Goal: Information Seeking & Learning: Learn about a topic

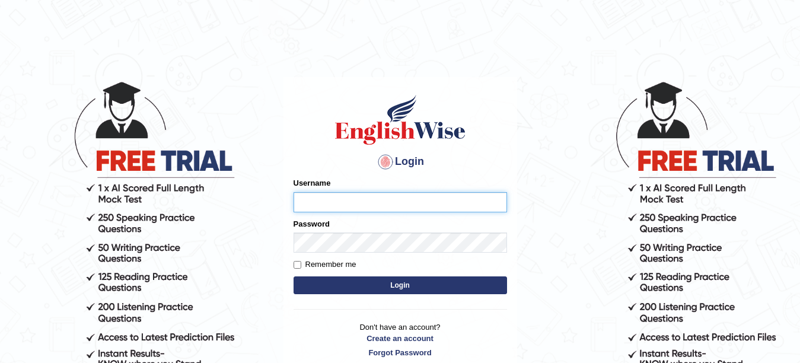
click at [370, 207] on input "Username" at bounding box center [399, 202] width 213 height 20
type input "Farzana12"
click at [350, 244] on div "Password" at bounding box center [399, 235] width 213 height 34
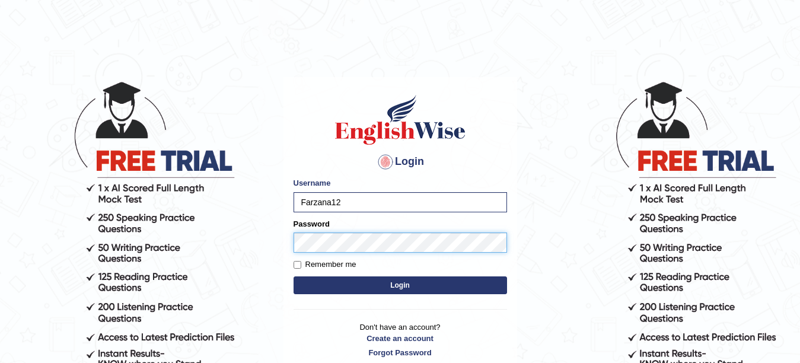
click at [293, 276] on button "Login" at bounding box center [399, 285] width 213 height 18
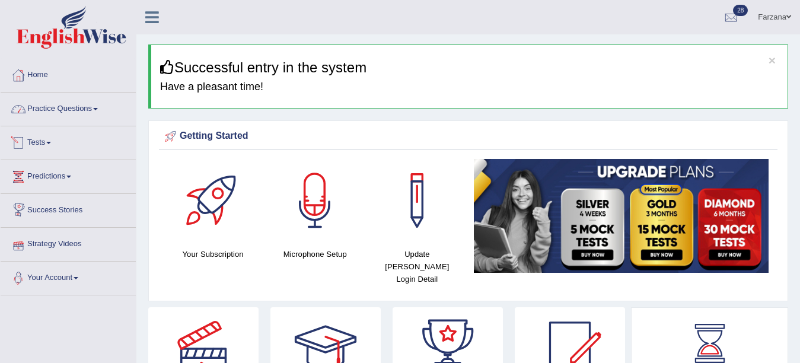
click at [53, 120] on link "Practice Questions" at bounding box center [68, 107] width 135 height 30
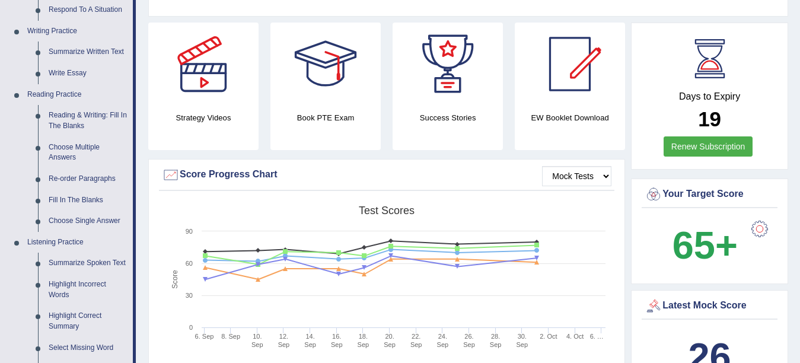
scroll to position [308, 0]
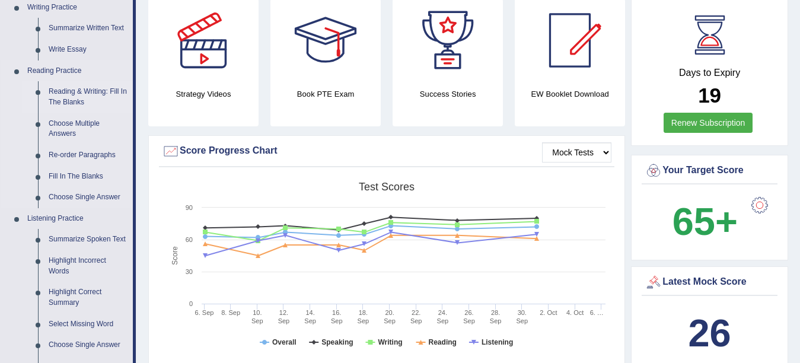
click at [66, 95] on link "Reading & Writing: Fill In The Blanks" at bounding box center [88, 96] width 90 height 31
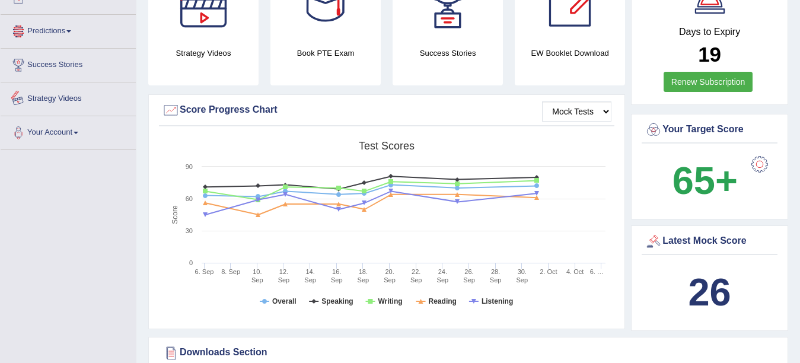
scroll to position [791, 0]
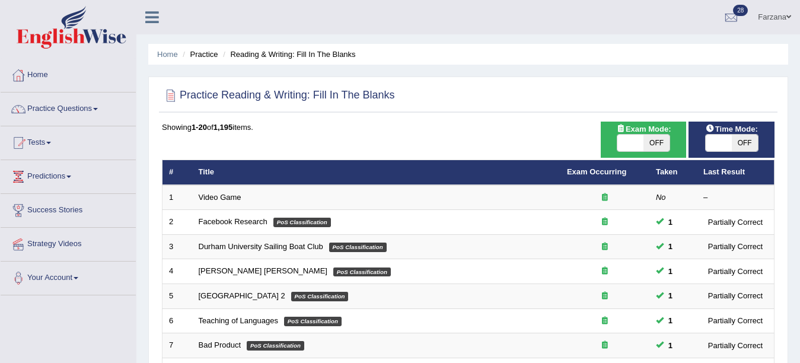
click at [723, 149] on span at bounding box center [718, 143] width 26 height 17
checkbox input "true"
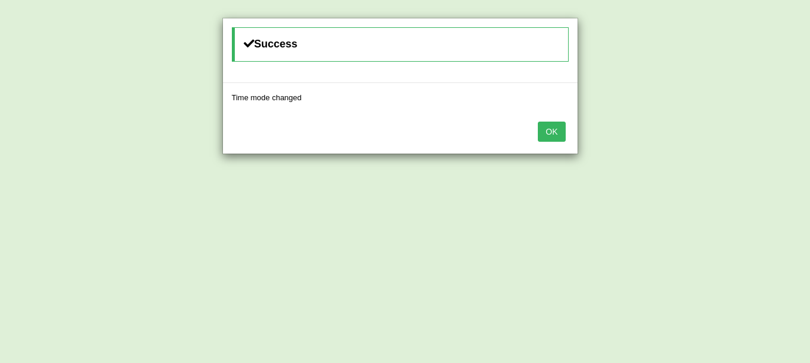
click at [552, 124] on button "OK" at bounding box center [551, 132] width 27 height 20
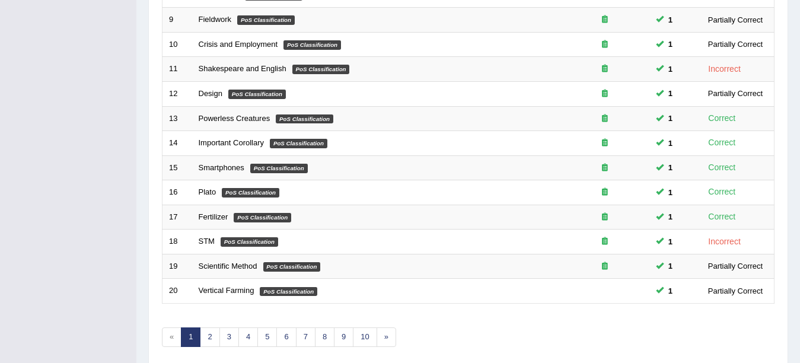
scroll to position [389, 0]
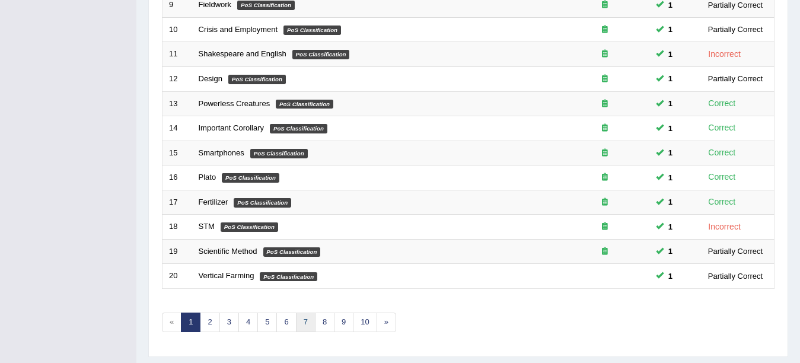
click at [299, 321] on link "7" at bounding box center [306, 322] width 20 height 20
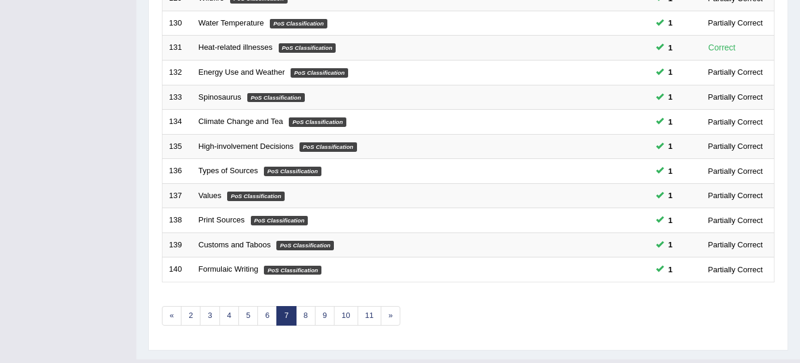
scroll to position [397, 0]
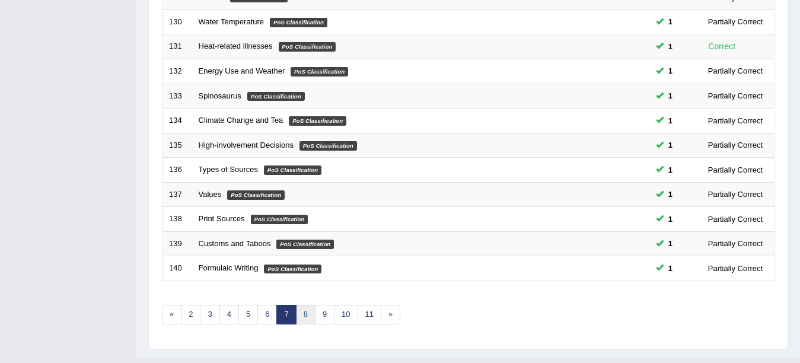
click at [309, 317] on link "8" at bounding box center [306, 315] width 20 height 20
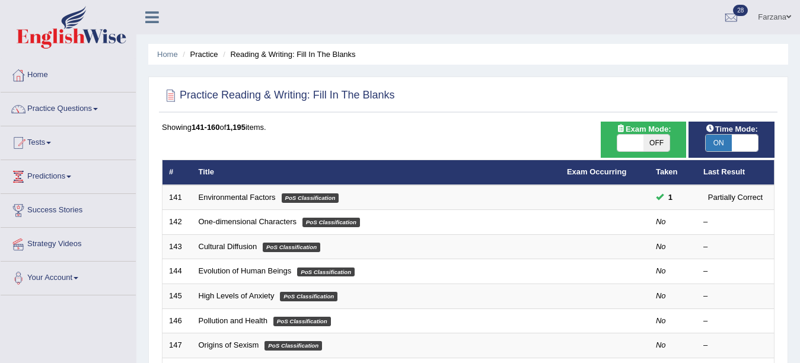
scroll to position [69, 0]
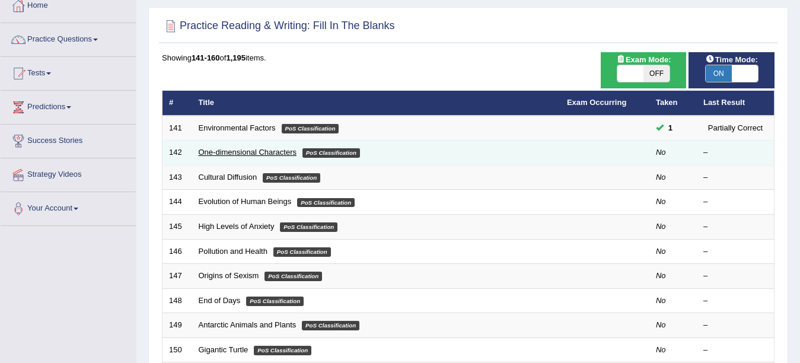
click at [285, 154] on link "One-dimensional Characters" at bounding box center [248, 152] width 98 height 9
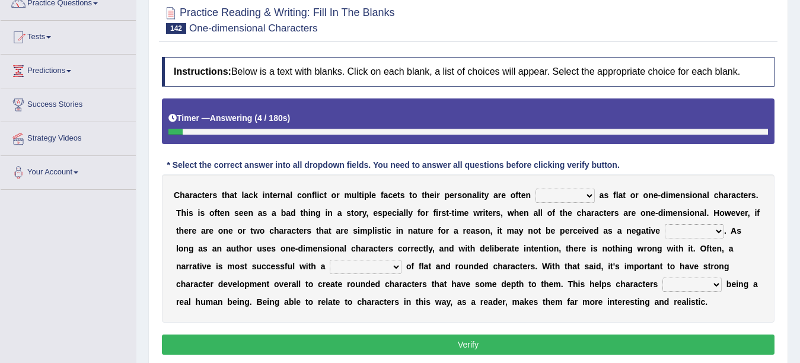
scroll to position [107, 0]
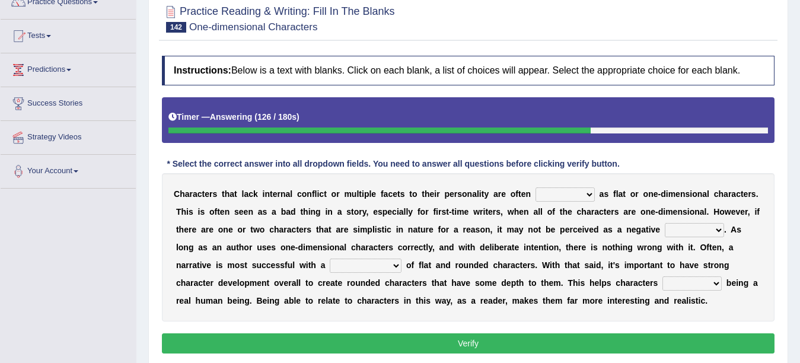
click at [558, 197] on select "enacted functioned dubbed acted" at bounding box center [564, 194] width 59 height 14
select select "functioned"
click at [535, 187] on select "enacted functioned dubbed acted" at bounding box center [564, 194] width 59 height 14
click at [683, 228] on select "mop bait audience trait" at bounding box center [693, 230] width 59 height 14
select select "trait"
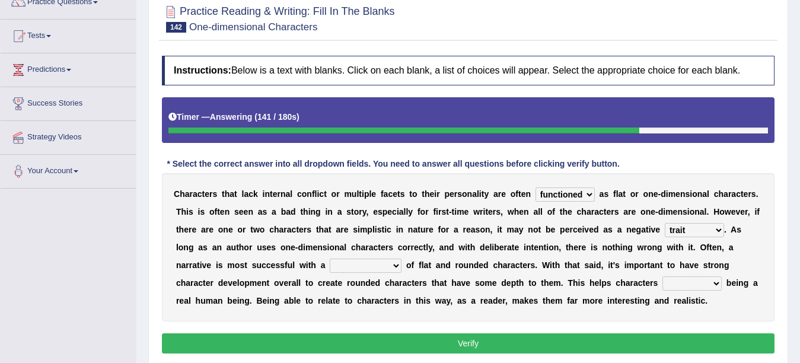
click at [664, 223] on select "mop bait audience trait" at bounding box center [693, 230] width 59 height 14
click at [344, 263] on select "rejuvenation determination inclination combination" at bounding box center [366, 265] width 72 height 14
select select "combination"
click at [330, 258] on select "rejuvenation determination inclination combination" at bounding box center [366, 265] width 72 height 14
click at [711, 283] on select "intimidate humiliate imitate instate" at bounding box center [691, 283] width 59 height 14
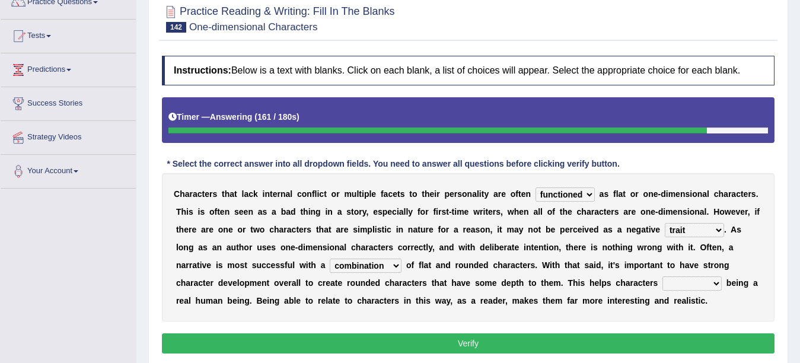
select select "imitate"
click at [662, 276] on select "intimidate humiliate imitate instate" at bounding box center [691, 283] width 59 height 14
click at [655, 349] on button "Verify" at bounding box center [468, 343] width 612 height 20
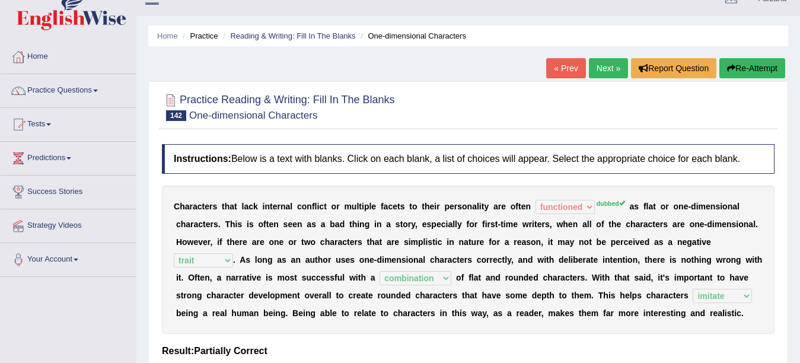
scroll to position [0, 0]
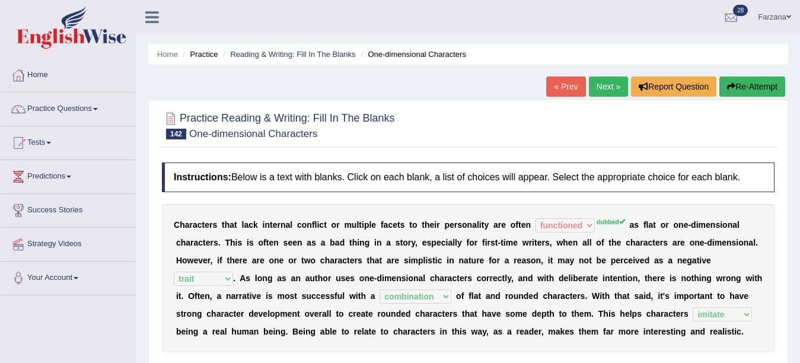
click at [618, 85] on link "Next »" at bounding box center [608, 86] width 39 height 20
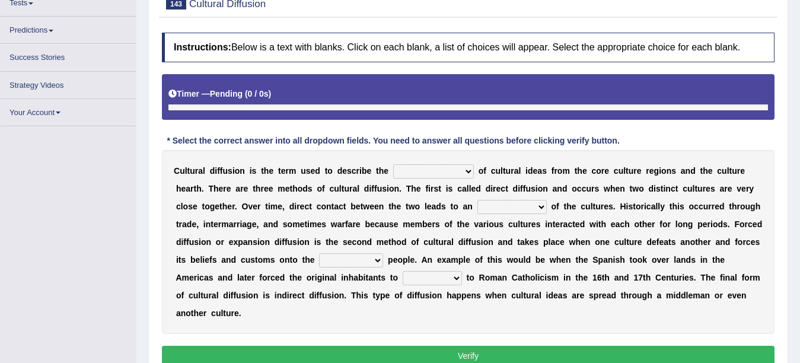
scroll to position [139, 0]
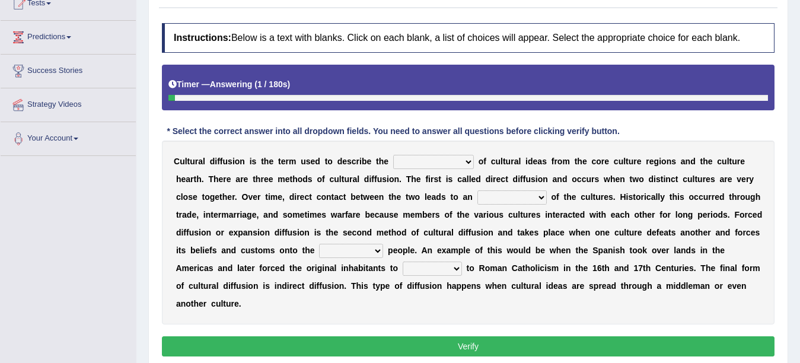
click at [419, 159] on select "fulmination accommodation spread prevention" at bounding box center [433, 162] width 81 height 14
select select "spread"
click at [393, 155] on select "fulmination accommodation spread prevention" at bounding box center [433, 162] width 81 height 14
click at [498, 195] on select "interdiction intermittence introvert intermingling" at bounding box center [511, 197] width 69 height 14
select select "interdiction"
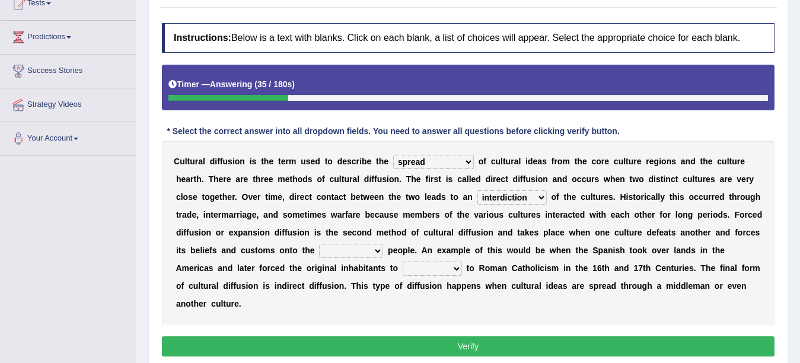
click at [477, 190] on select "interdiction intermittence introvert intermingling" at bounding box center [511, 197] width 69 height 14
click at [498, 199] on select "interdiction intermittence introvert intermingling" at bounding box center [511, 197] width 69 height 14
click at [418, 215] on b "m" at bounding box center [418, 214] width 7 height 9
click at [355, 250] on select "conquered engaged respected slaughtered" at bounding box center [351, 251] width 64 height 14
click at [334, 250] on select "conquered engaged respected slaughtered" at bounding box center [351, 251] width 64 height 14
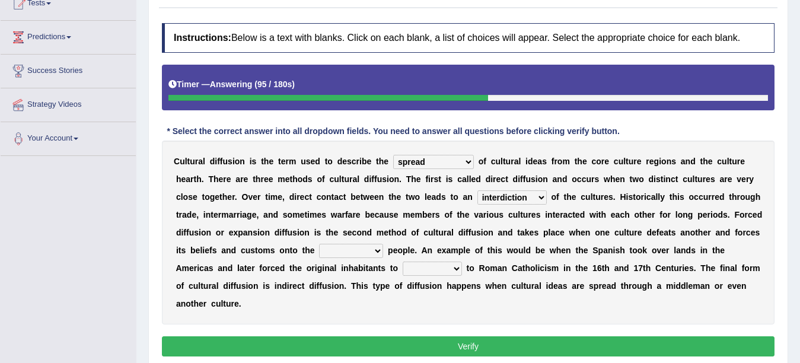
select select "engaged"
click at [319, 244] on select "conquered engaged respected slaughtered" at bounding box center [351, 251] width 64 height 14
click at [427, 264] on select "reply add convert require" at bounding box center [431, 268] width 59 height 14
select select "reply"
click at [402, 261] on select "reply add convert require" at bounding box center [431, 268] width 59 height 14
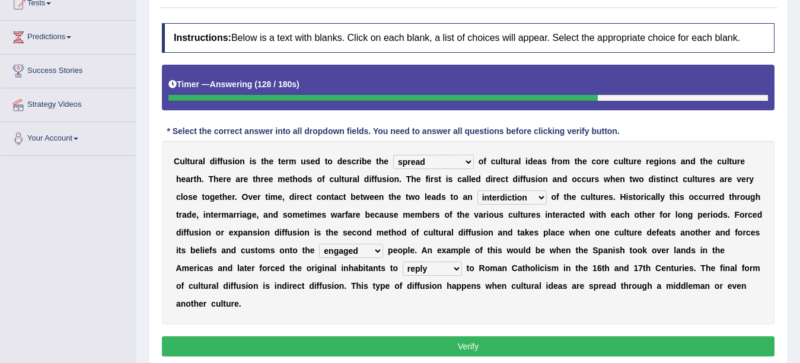
click at [434, 342] on button "Verify" at bounding box center [468, 346] width 612 height 20
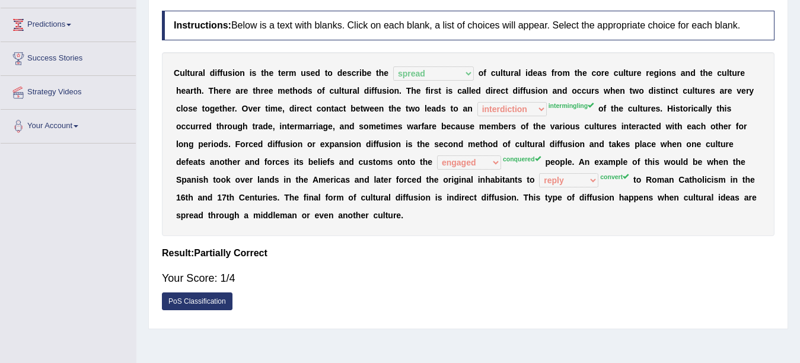
scroll to position [153, 0]
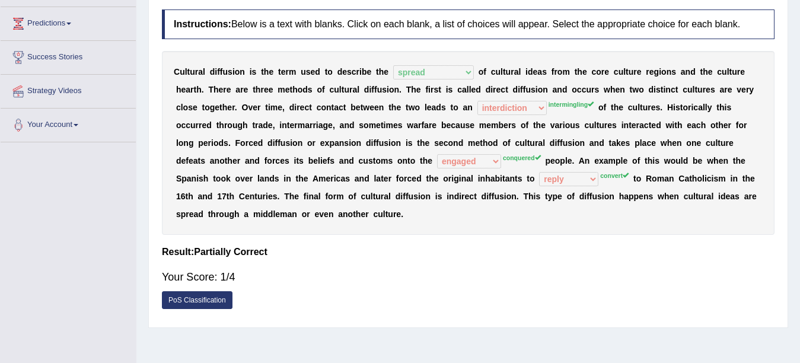
drag, startPoint x: 627, startPoint y: 226, endPoint x: 329, endPoint y: 177, distance: 301.6
click at [329, 177] on div "C u l t u r a l d i f f u s i o n i s t h e t e r m u s e d t o d e s c r i b e…" at bounding box center [468, 143] width 612 height 184
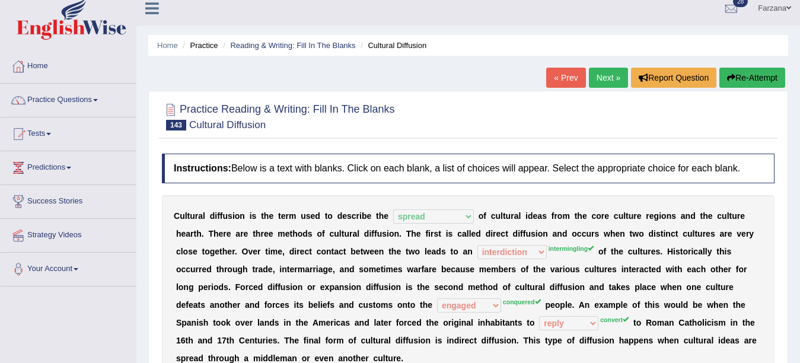
scroll to position [0, 0]
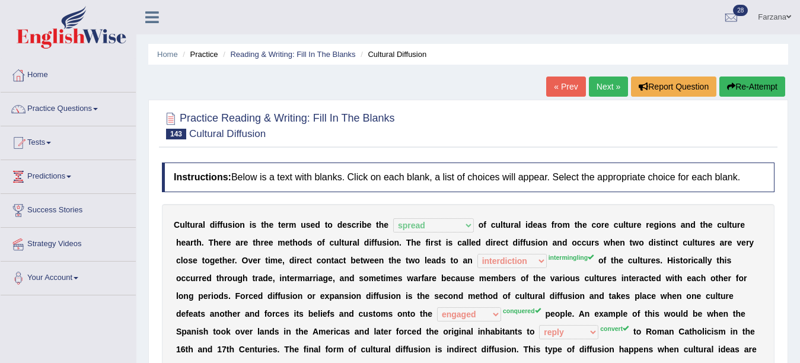
click at [605, 88] on link "Next »" at bounding box center [608, 86] width 39 height 20
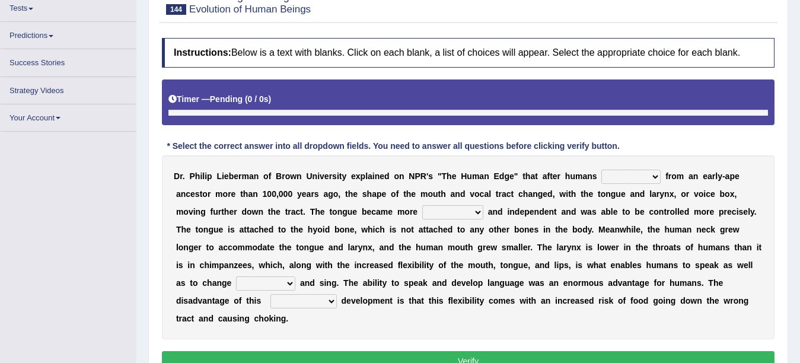
scroll to position [134, 0]
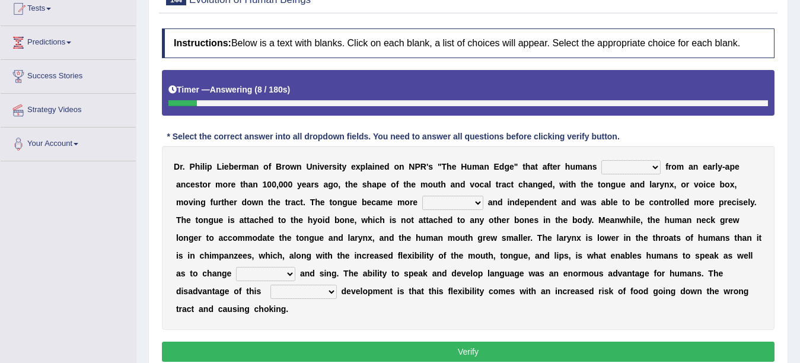
click at [649, 164] on select "diverged converged converged urged" at bounding box center [630, 167] width 59 height 14
select select "urged"
click at [601, 160] on select "diverged converged converged urged" at bounding box center [630, 167] width 59 height 14
click at [628, 167] on select "diverged converged converged urged" at bounding box center [630, 167] width 59 height 14
click at [587, 188] on b "h" at bounding box center [585, 184] width 5 height 9
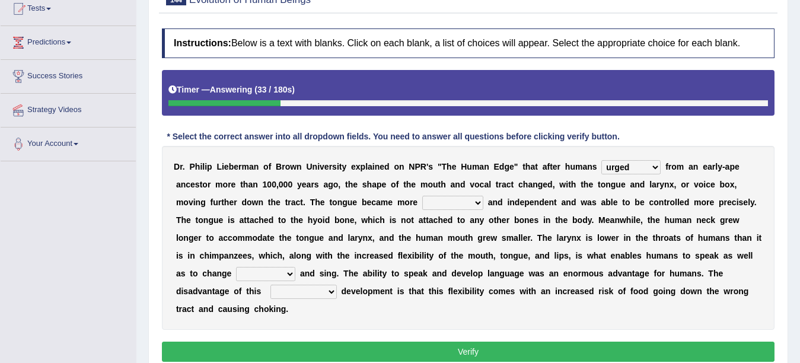
click at [468, 204] on select "irresistible ineligible convertible flexible" at bounding box center [452, 203] width 61 height 14
select select "flexible"
click at [422, 196] on select "irresistible ineligible convertible flexible" at bounding box center [452, 203] width 61 height 14
click at [267, 273] on select "ditch impacts state pitch" at bounding box center [265, 274] width 59 height 14
select select "impacts"
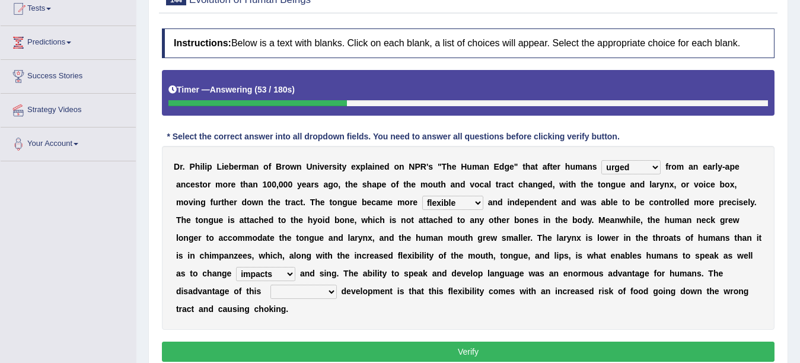
click at [236, 267] on select "ditch impacts state pitch" at bounding box center [265, 274] width 59 height 14
click at [310, 293] on select "imaginary evolutionary preliminary visionary" at bounding box center [303, 292] width 66 height 14
select select "imaginary"
click at [270, 285] on select "imaginary evolutionary preliminary visionary" at bounding box center [303, 292] width 66 height 14
click at [293, 346] on button "Verify" at bounding box center [468, 351] width 612 height 20
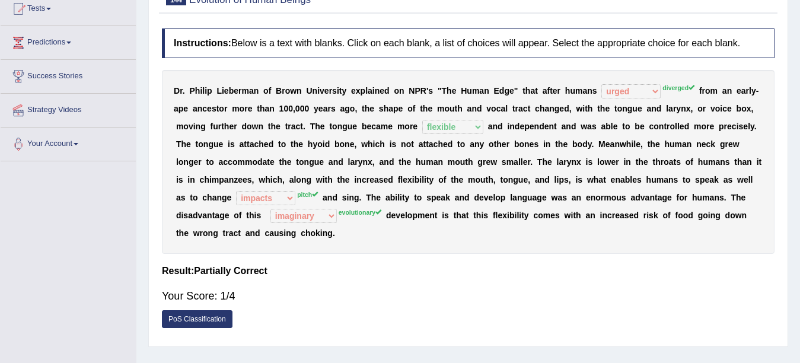
scroll to position [0, 0]
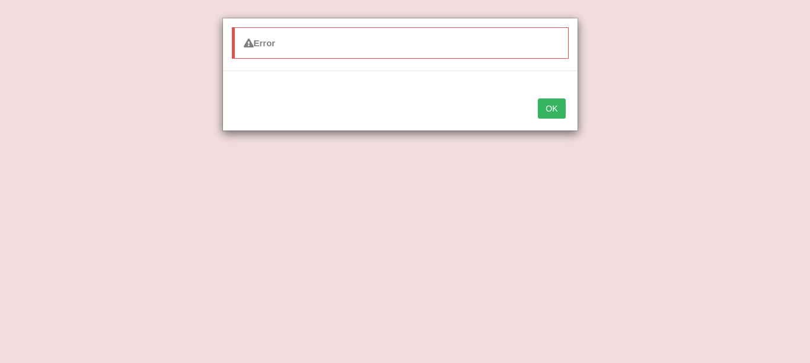
click at [799, 49] on div "Error OK" at bounding box center [405, 181] width 810 height 363
click at [553, 111] on button "OK" at bounding box center [551, 108] width 27 height 20
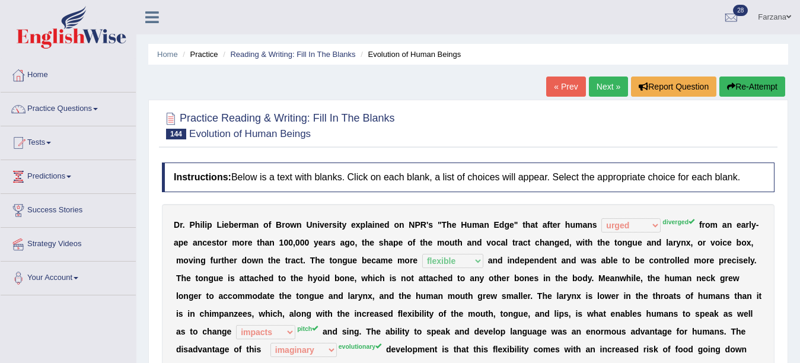
click at [786, 22] on link "Farzana" at bounding box center [774, 15] width 51 height 31
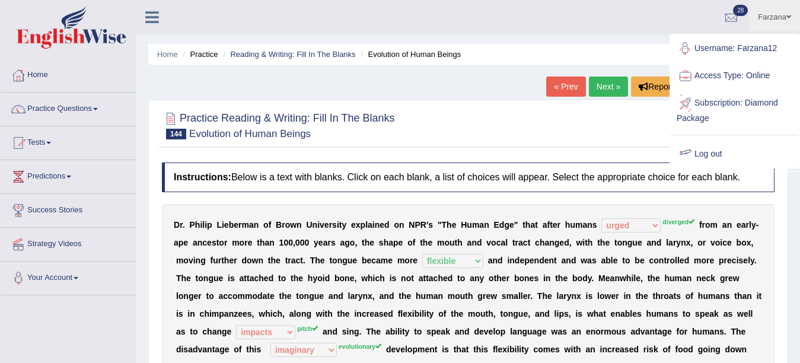
click at [692, 145] on div at bounding box center [685, 154] width 18 height 18
